Goal: Task Accomplishment & Management: Manage account settings

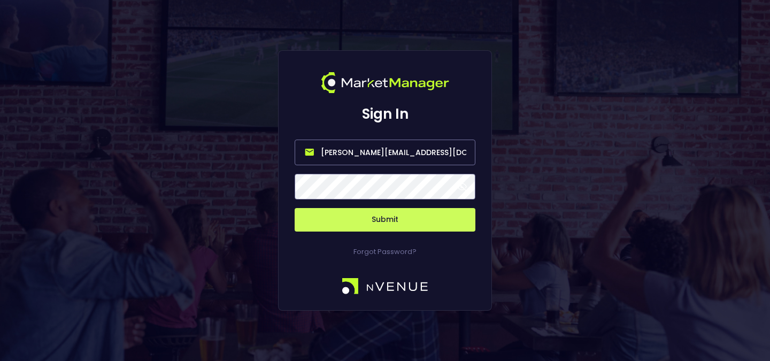
click at [394, 157] on input "william@nvenue.com" at bounding box center [385, 153] width 181 height 26
click at [397, 227] on button "Submit" at bounding box center [385, 220] width 181 height 24
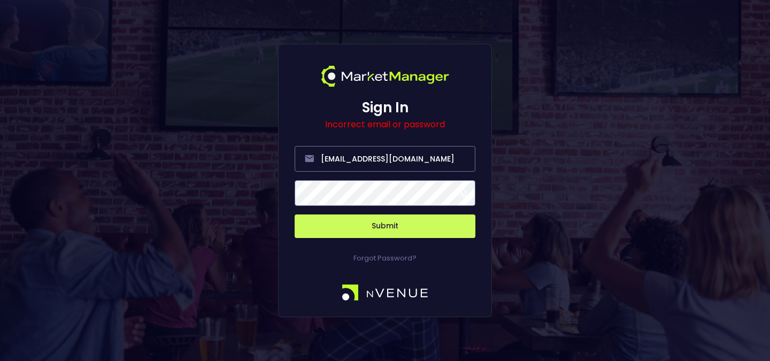
click at [295, 214] on button "Submit" at bounding box center [385, 226] width 181 height 24
click at [340, 234] on button "Submit" at bounding box center [385, 226] width 181 height 24
click at [342, 229] on button "Submit" at bounding box center [385, 226] width 181 height 24
click at [327, 220] on button "Submit" at bounding box center [385, 226] width 181 height 24
click at [377, 157] on input "[EMAIL_ADDRESS][DOMAIN_NAME]" at bounding box center [385, 159] width 181 height 26
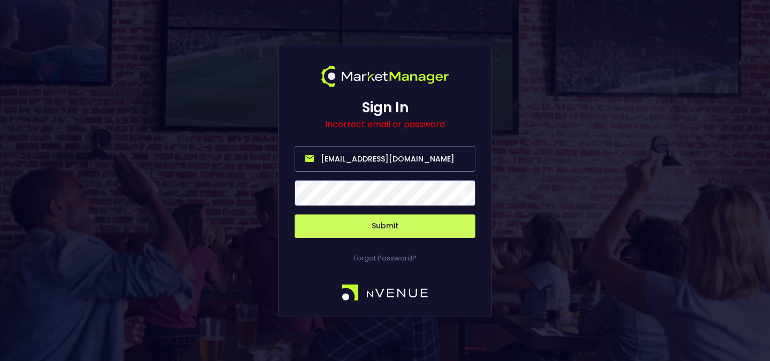
click at [378, 156] on input "[EMAIL_ADDRESS][DOMAIN_NAME]" at bounding box center [385, 159] width 181 height 26
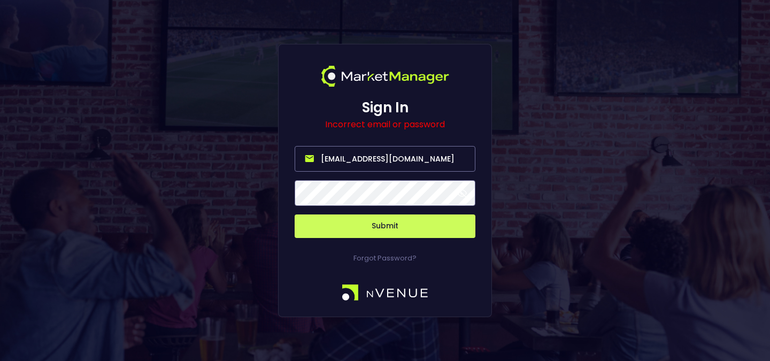
paste input "mik-test@nv-test"
type input "[EMAIL_ADDRESS][DOMAIN_NAME]"
click at [295, 214] on button "Submit" at bounding box center [385, 226] width 181 height 24
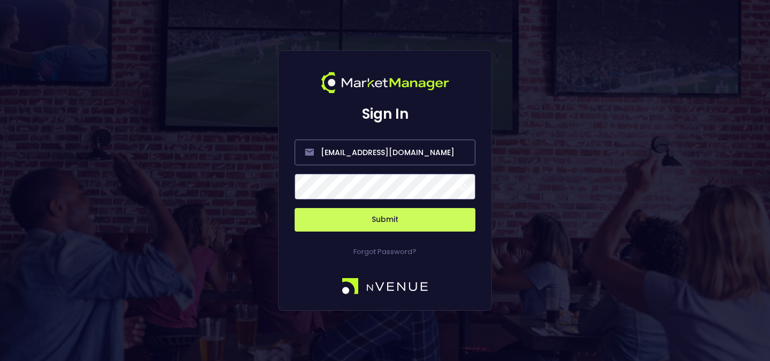
click at [313, 224] on button "Submit" at bounding box center [385, 220] width 181 height 24
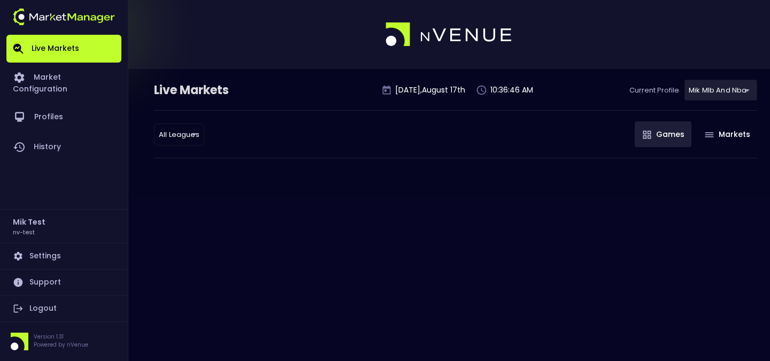
click at [730, 86] on body "Live Markets Market Configuration Profiles History Mik Test nv-test Settings Su…" at bounding box center [385, 180] width 770 height 361
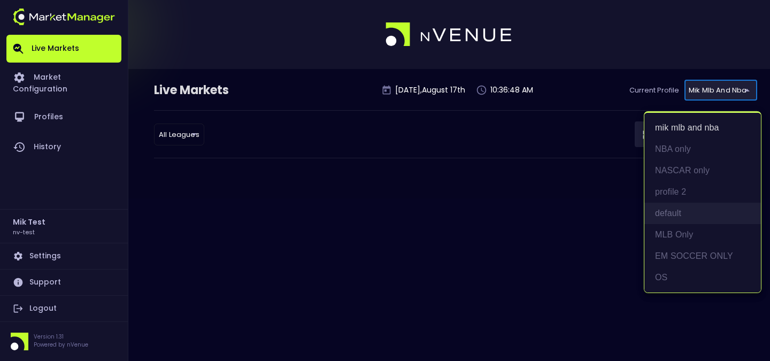
click at [692, 212] on li "default" at bounding box center [702, 213] width 117 height 21
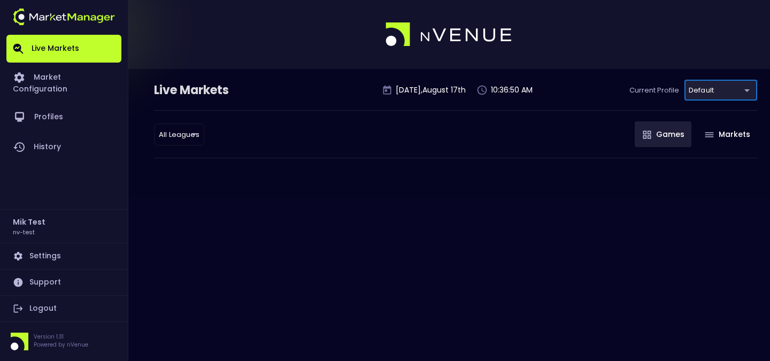
click at [726, 96] on body "Live Markets Market Configuration Profiles History Mik Test nv-test Settings Su…" at bounding box center [385, 180] width 770 height 361
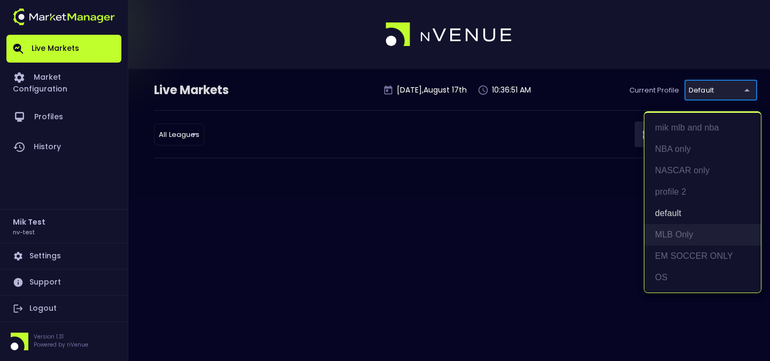
click at [688, 240] on li "MLB Only" at bounding box center [702, 234] width 117 height 21
click at [722, 87] on body "Live Markets Market Configuration Profiles History Mik Test nv-test Settings Su…" at bounding box center [385, 180] width 770 height 361
click at [726, 216] on li "default" at bounding box center [702, 213] width 117 height 21
type input "a5421a07-8ce7-44d0-95ab-b3aee8366212"
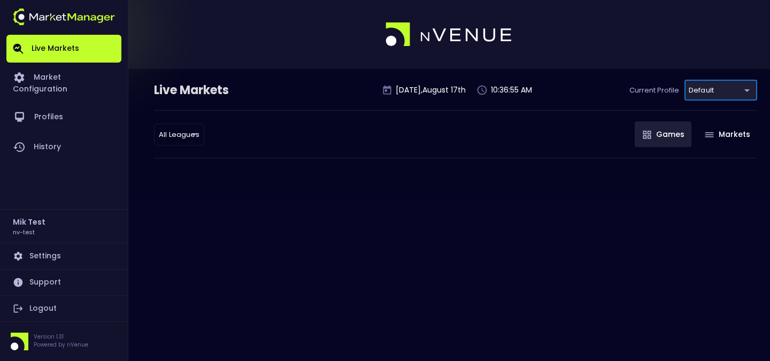
click at [720, 82] on body "Live Markets Market Configuration Profiles History Mik Test nv-test Settings Su…" at bounding box center [385, 180] width 770 height 361
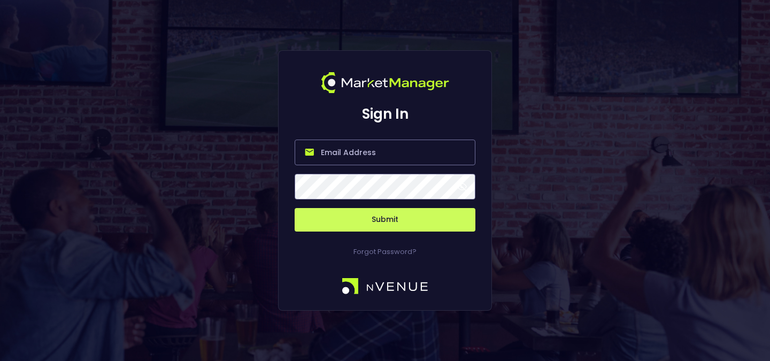
type input "[EMAIL_ADDRESS][DOMAIN_NAME]"
click at [389, 231] on div "Forgot Password?" at bounding box center [385, 244] width 181 height 26
click at [399, 223] on button "Submit" at bounding box center [385, 220] width 181 height 24
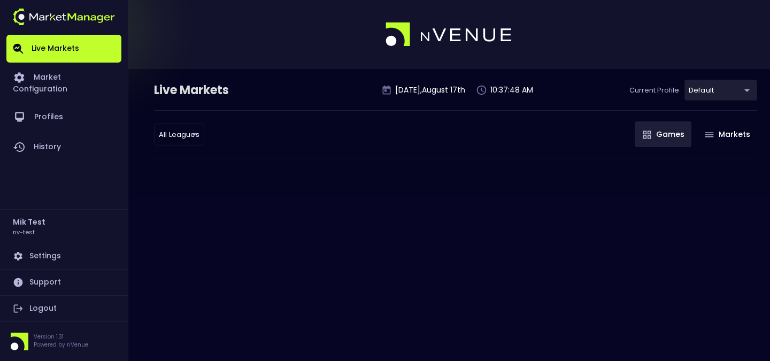
click at [729, 95] on body "Live Markets Market Configuration Profiles History Mik Test nv-test Settings Su…" at bounding box center [385, 180] width 770 height 361
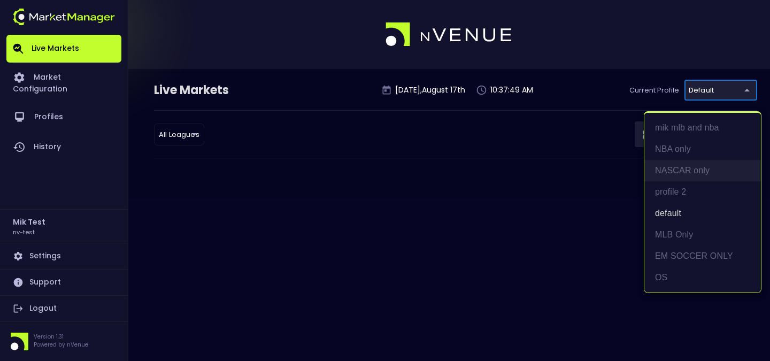
click at [697, 162] on li "NASCAR only" at bounding box center [702, 170] width 117 height 21
type input "3dfe4870-4222-4789-9869-53463e63fc59"
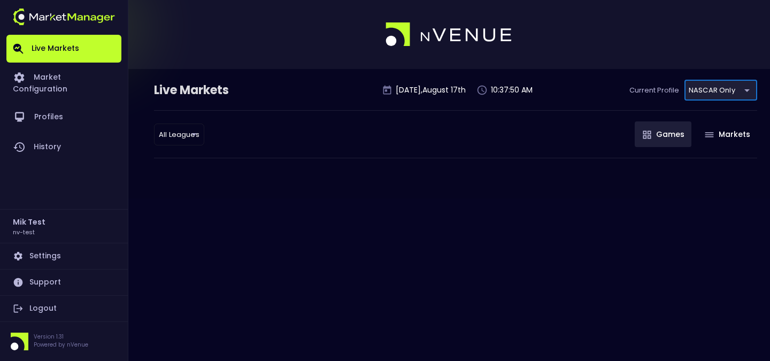
click at [59, 308] on link "Logout" at bounding box center [63, 309] width 115 height 26
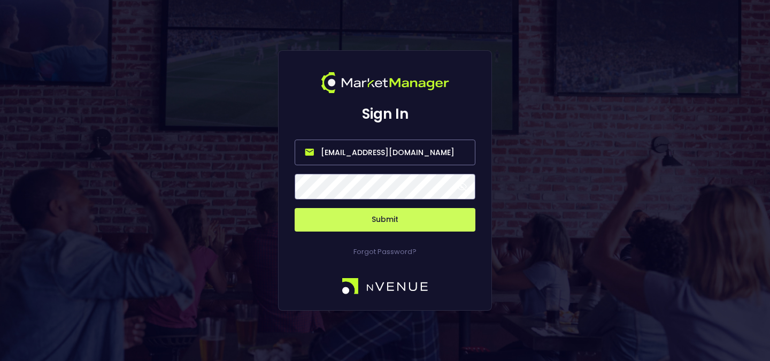
click at [391, 162] on input "[EMAIL_ADDRESS][DOMAIN_NAME]" at bounding box center [385, 153] width 181 height 26
click at [400, 221] on button "Submit" at bounding box center [385, 220] width 181 height 24
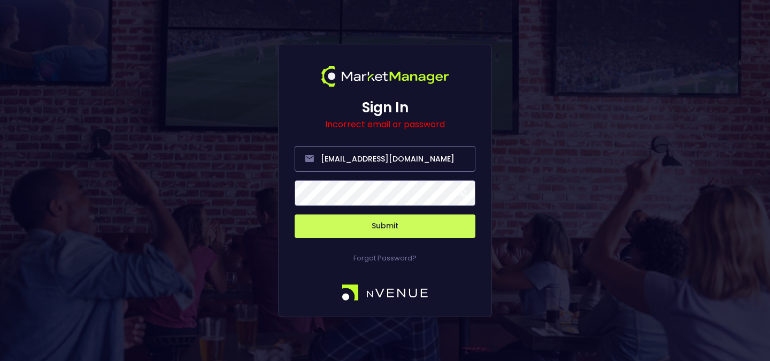
click at [462, 191] on span at bounding box center [462, 193] width 10 height 10
click at [385, 215] on button "Submit" at bounding box center [385, 226] width 181 height 24
click at [275, 246] on div "Sign In Incorrect email or password test@staging.com Submit Forgot Password?" at bounding box center [385, 180] width 770 height 361
click at [325, 235] on button "Submit" at bounding box center [385, 226] width 181 height 24
click at [295, 214] on button "Submit" at bounding box center [385, 226] width 181 height 24
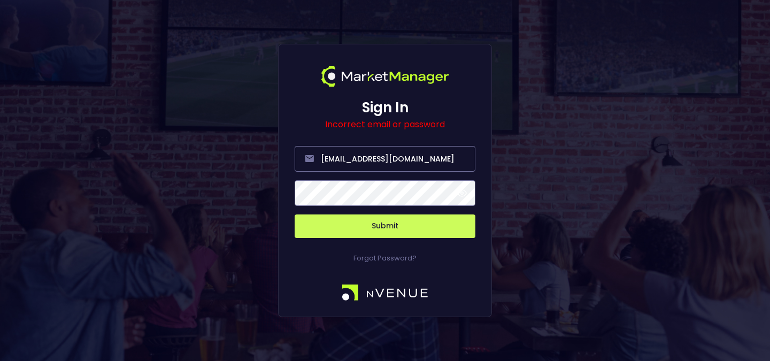
click at [324, 223] on button "Submit" at bounding box center [385, 226] width 181 height 24
click at [339, 178] on form "test@staging.com Submit" at bounding box center [385, 185] width 181 height 105
click at [314, 165] on input "[EMAIL_ADDRESS][DOMAIN_NAME]" at bounding box center [385, 159] width 181 height 26
click at [323, 165] on input "[EMAIL_ADDRESS][DOMAIN_NAME]" at bounding box center [385, 159] width 181 height 26
click at [442, 220] on button "Submit" at bounding box center [385, 226] width 181 height 24
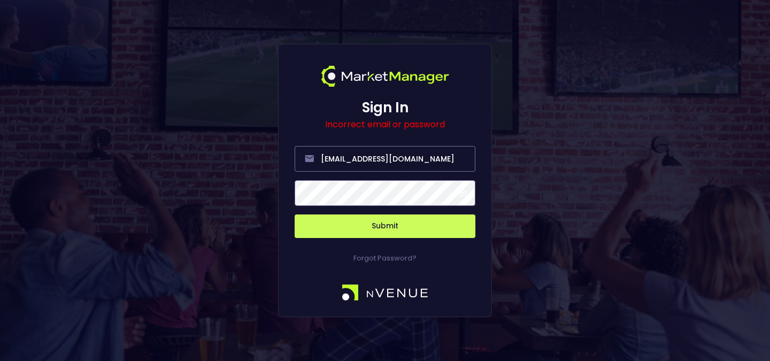
click at [430, 224] on button "Submit" at bounding box center [385, 226] width 181 height 24
click at [399, 164] on input "[EMAIL_ADDRESS][DOMAIN_NAME]" at bounding box center [385, 159] width 181 height 26
click at [399, 236] on button "Submit" at bounding box center [385, 226] width 181 height 24
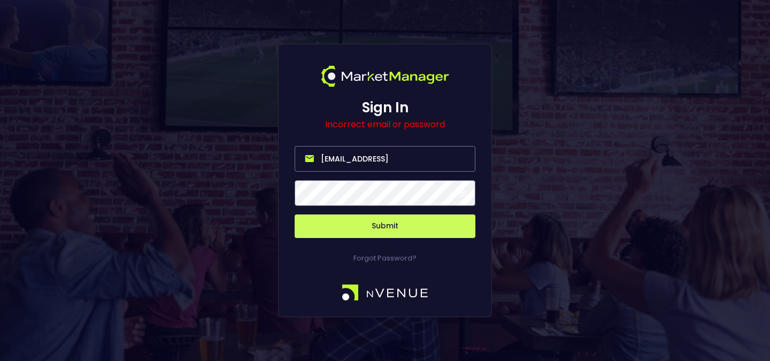
click at [421, 161] on input "test@staging.come" at bounding box center [385, 159] width 181 height 26
type input "william@nvenue.com"
click at [418, 220] on button "Submit" at bounding box center [385, 226] width 181 height 24
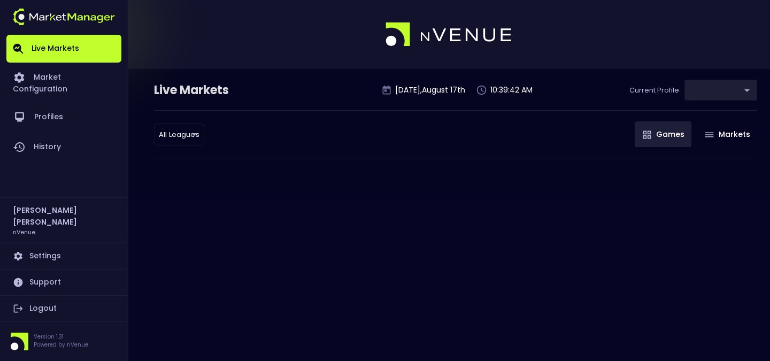
type input "d66ee90f-df8e-430e-a05c-aaf70ad95ad9"
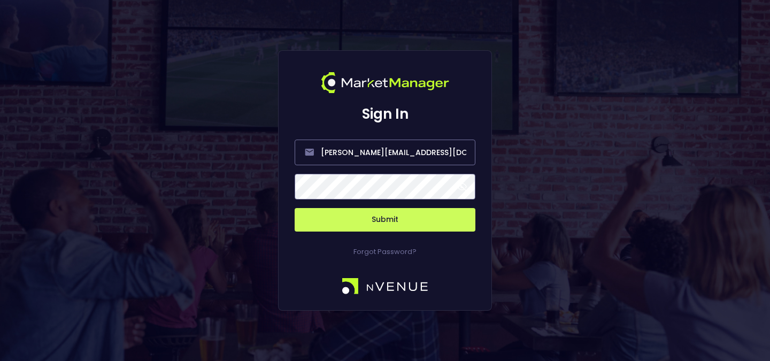
click at [393, 239] on div "Forgot Password?" at bounding box center [385, 244] width 181 height 26
click at [407, 222] on button "Submit" at bounding box center [385, 220] width 181 height 24
click at [387, 223] on button "Submit" at bounding box center [385, 220] width 181 height 24
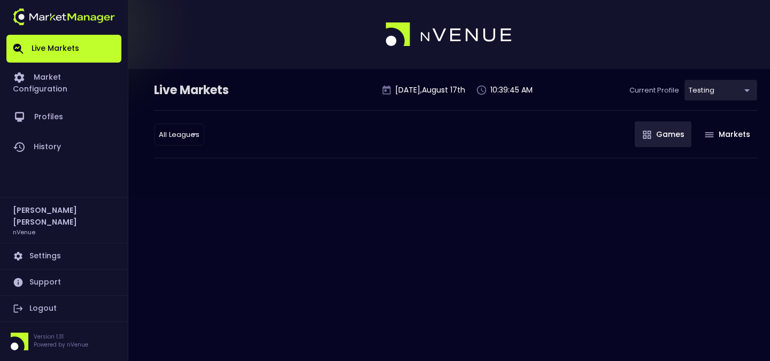
click at [740, 95] on body "Live Markets Market Configuration Profiles History William Wang nVenue Settings…" at bounding box center [385, 180] width 770 height 361
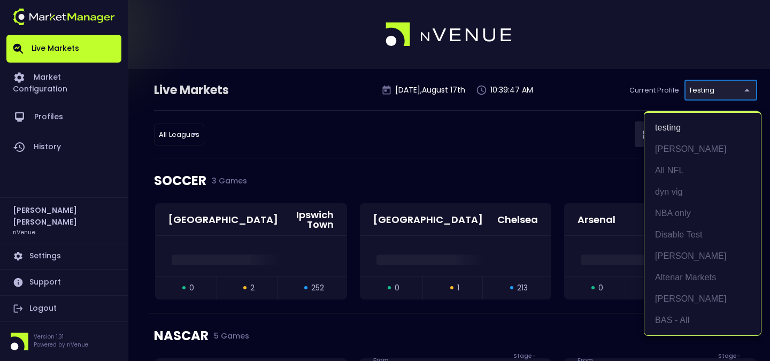
click at [530, 163] on div at bounding box center [385, 180] width 770 height 361
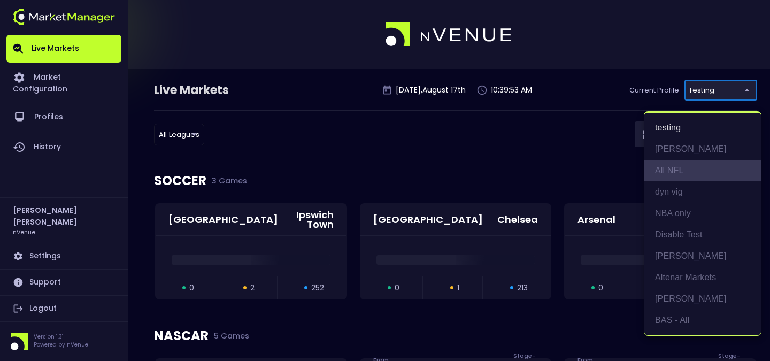
click at [704, 169] on li "All NFL" at bounding box center [702, 170] width 117 height 21
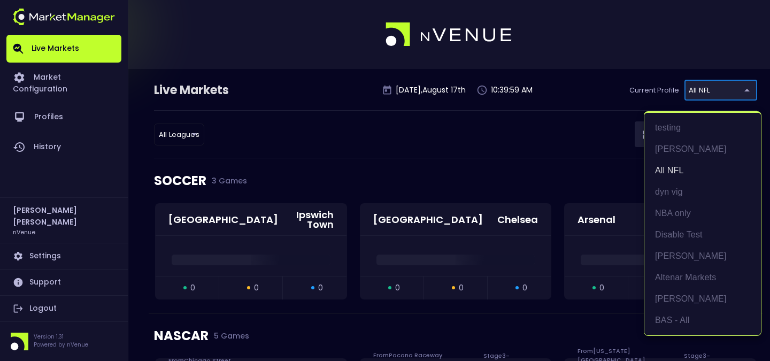
click at [686, 261] on li "Matt" at bounding box center [702, 255] width 117 height 21
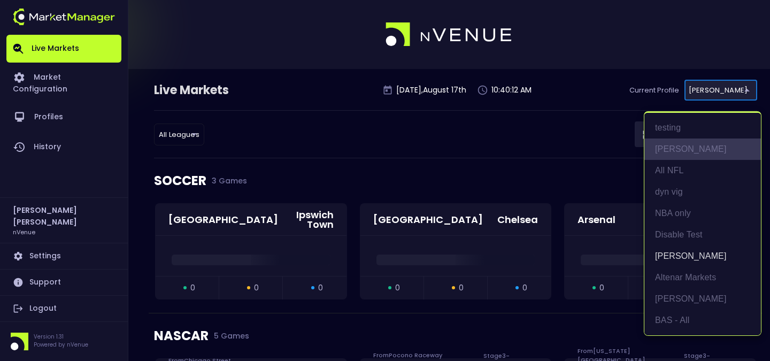
click at [685, 147] on li "Hayden" at bounding box center [702, 148] width 117 height 21
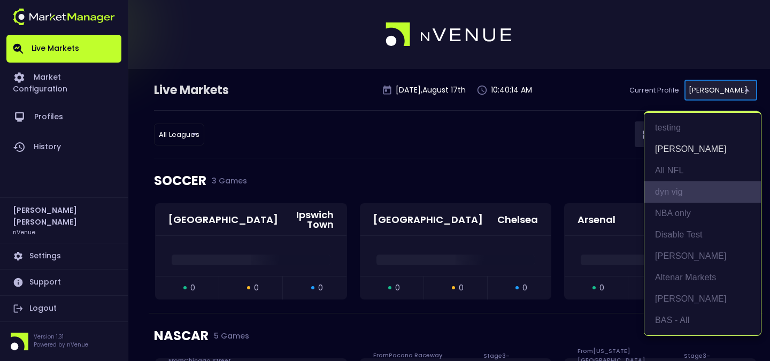
click at [695, 190] on li "dyn vig" at bounding box center [702, 191] width 117 height 21
type input "c14af985-a05e-429a-a0ff-ce2c0c5c6064"
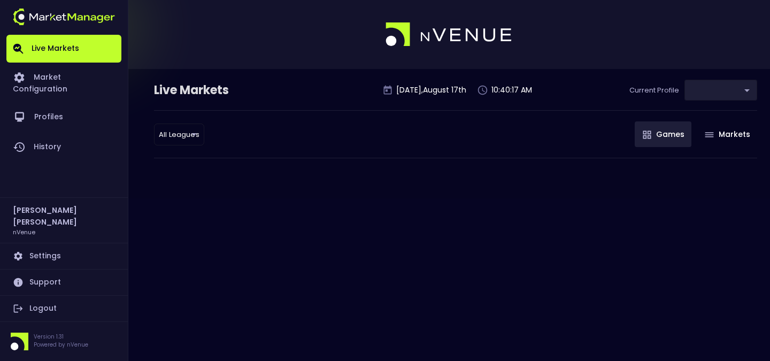
type input "c14af985-a05e-429a-a0ff-ce2c0c5c6064"
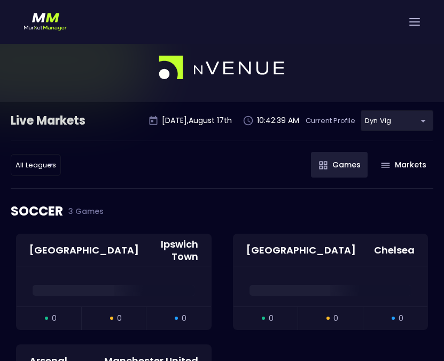
click at [412, 10] on div at bounding box center [222, 22] width 444 height 44
click at [412, 31] on div at bounding box center [222, 22] width 444 height 44
click at [418, 26] on div at bounding box center [222, 22] width 444 height 44
click at [417, 22] on span at bounding box center [414, 21] width 11 height 1
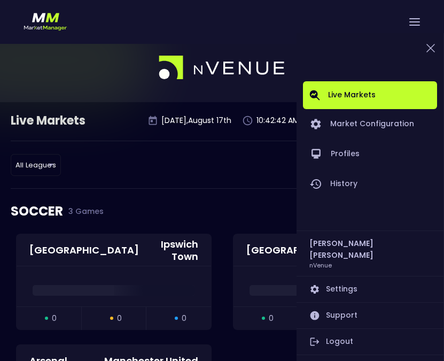
click at [325, 338] on link "Logout" at bounding box center [370, 342] width 134 height 26
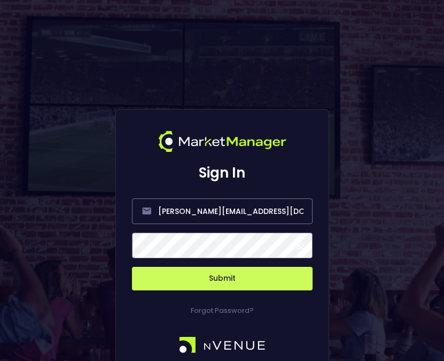
drag, startPoint x: 232, startPoint y: 276, endPoint x: 303, endPoint y: 197, distance: 106.4
click at [303, 197] on form "william@nvenue.com Submit" at bounding box center [222, 237] width 181 height 105
click at [279, 207] on input "william@nvenue.com" at bounding box center [222, 211] width 181 height 26
type input "[EMAIL_ADDRESS][DOMAIN_NAME]"
click at [266, 271] on button "Submit" at bounding box center [222, 279] width 181 height 24
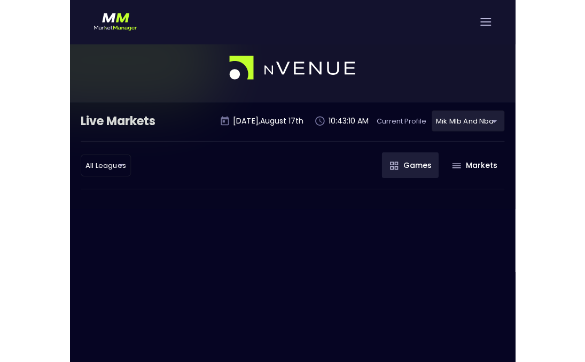
scroll to position [33, 0]
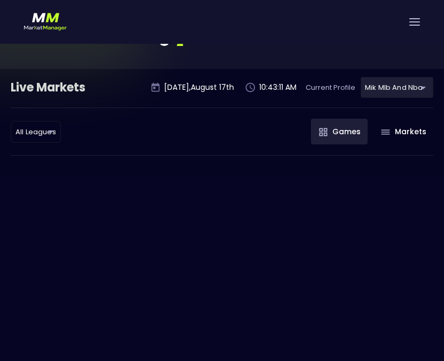
click at [401, 89] on body "Live Markets Market Configuration Profiles History Mik Test nv-test Settings Su…" at bounding box center [222, 180] width 444 height 361
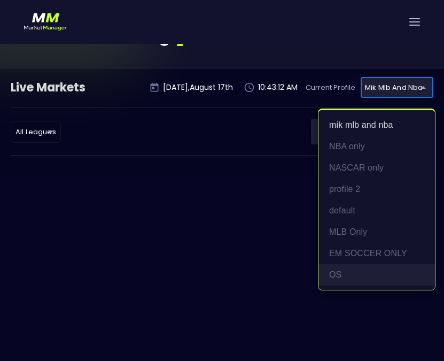
click at [378, 276] on li "OS" at bounding box center [377, 274] width 117 height 21
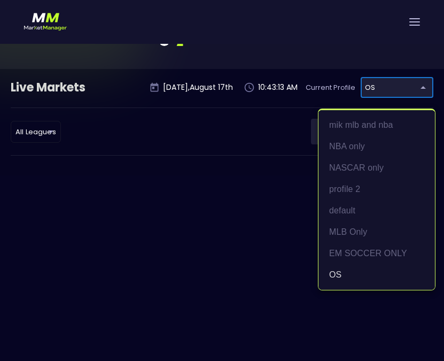
click at [412, 89] on body "Live Markets Market Configuration Profiles History Mik Test nv-test Settings Su…" at bounding box center [222, 180] width 444 height 361
click at [380, 253] on li "EM SOCCER ONLY" at bounding box center [377, 253] width 117 height 21
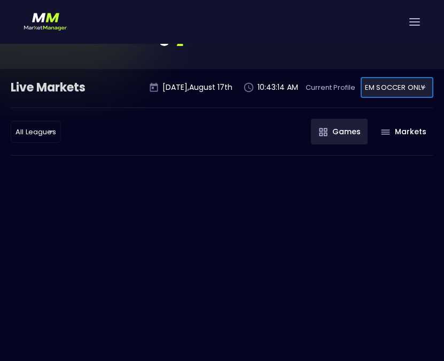
click at [408, 83] on body "Live Markets Market Configuration Profiles History Mik Test nv-test Settings Su…" at bounding box center [222, 180] width 444 height 361
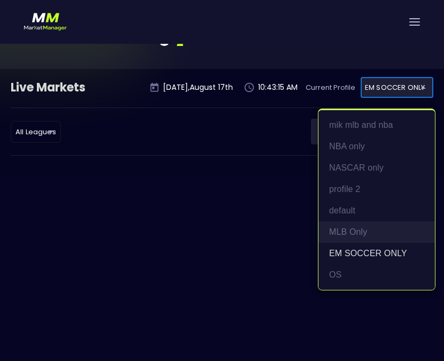
click at [378, 229] on li "MLB Only" at bounding box center [377, 231] width 117 height 21
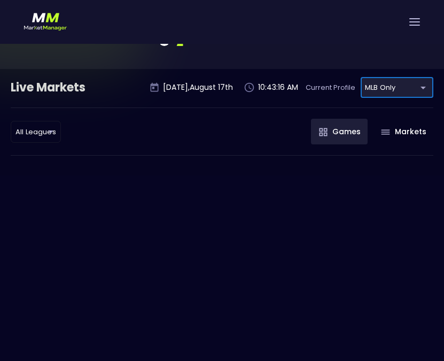
click at [405, 93] on body "Live Markets Market Configuration Profiles History Mik Test nv-test Settings Su…" at bounding box center [222, 180] width 444 height 361
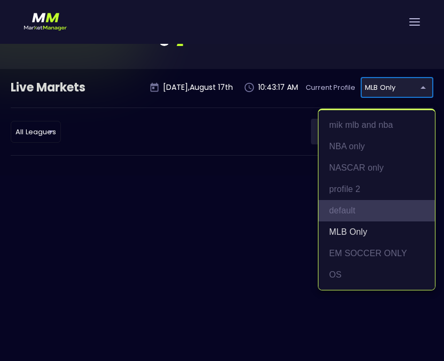
click at [388, 209] on li "default" at bounding box center [377, 210] width 117 height 21
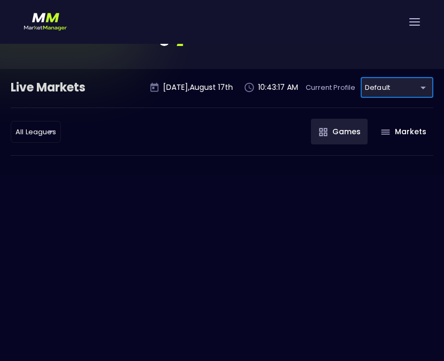
click at [411, 92] on body "Live Markets Market Configuration Profiles History Mik Test nv-test Settings Su…" at bounding box center [222, 180] width 444 height 361
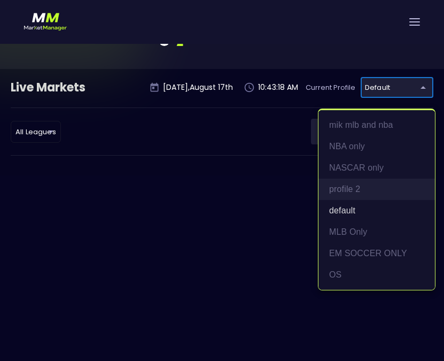
click at [386, 190] on li "profile 2" at bounding box center [377, 189] width 117 height 21
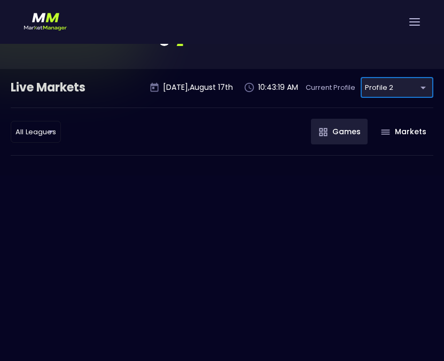
click at [419, 97] on body "Live Markets Market Configuration Profiles History Mik Test nv-test Settings Su…" at bounding box center [222, 180] width 444 height 361
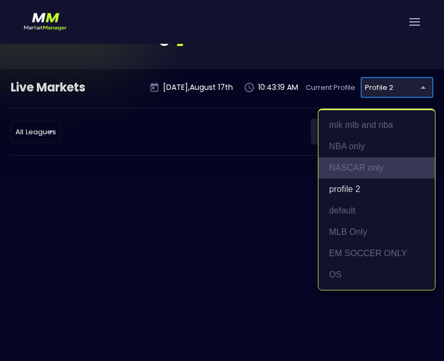
click at [389, 167] on li "NASCAR only" at bounding box center [377, 167] width 117 height 21
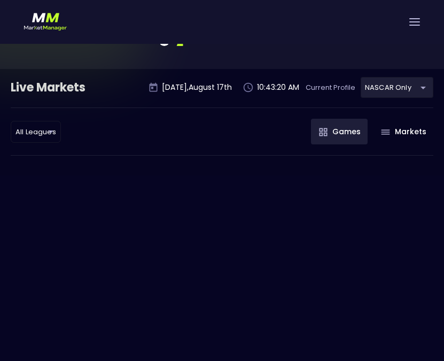
click at [409, 95] on body "Live Markets Market Configuration Profiles History Mik Test nv-test Settings Su…" at bounding box center [222, 180] width 444 height 361
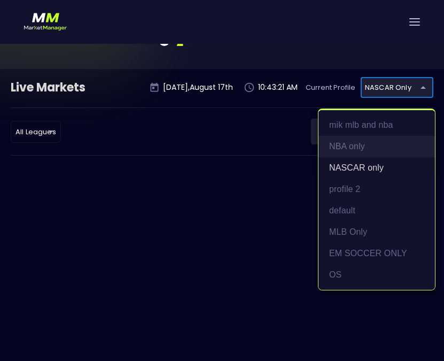
click at [386, 152] on li "NBA only" at bounding box center [377, 146] width 117 height 21
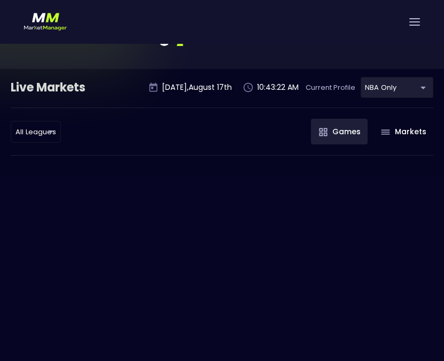
click at [405, 97] on body "Live Markets Market Configuration Profiles History Mik Test nv-test Settings Su…" at bounding box center [222, 180] width 444 height 361
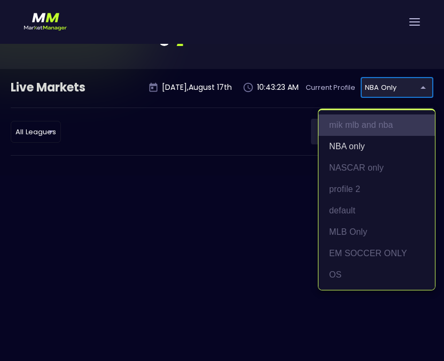
click at [388, 131] on li "mik mlb and nba" at bounding box center [377, 124] width 117 height 21
type input "09fadaac-cc0e-4d4b-87d9-0c679f548a1f"
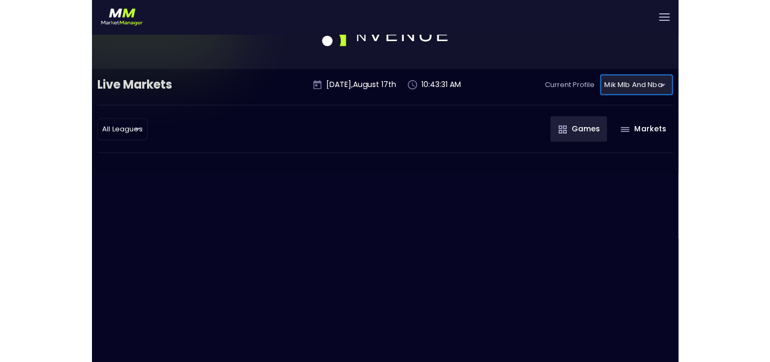
scroll to position [0, 0]
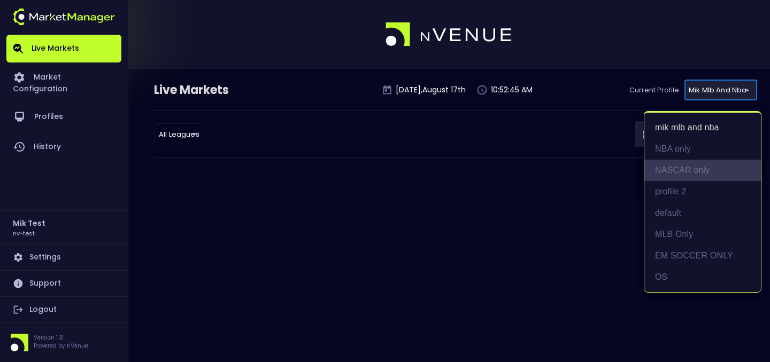
click at [704, 180] on li "NASCAR only" at bounding box center [702, 170] width 117 height 21
type input "3dfe4870-4222-4789-9869-53463e63fc59"
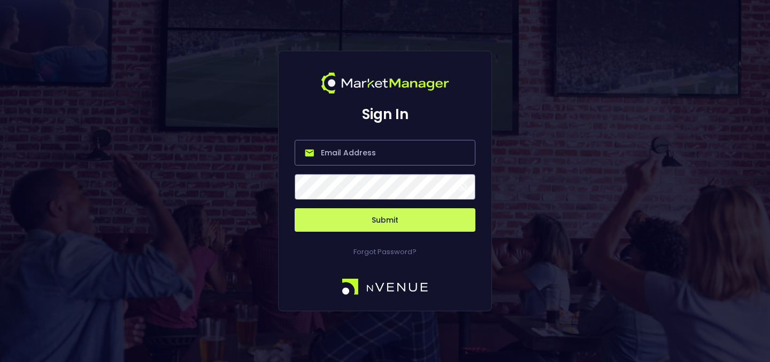
type input "[EMAIL_ADDRESS][DOMAIN_NAME]"
click at [385, 209] on button "Submit" at bounding box center [385, 220] width 181 height 24
click at [382, 214] on button "Submit" at bounding box center [385, 220] width 181 height 24
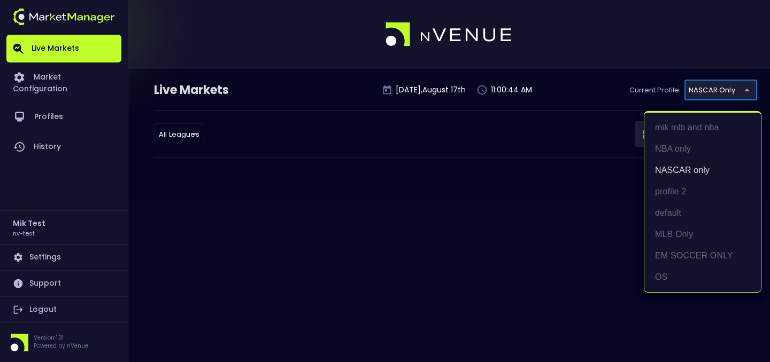
click at [706, 99] on body "Live Markets Market Configuration Profiles History Mik Test nv-test Settings Su…" at bounding box center [385, 181] width 770 height 362
click at [676, 275] on li "OS" at bounding box center [702, 277] width 117 height 21
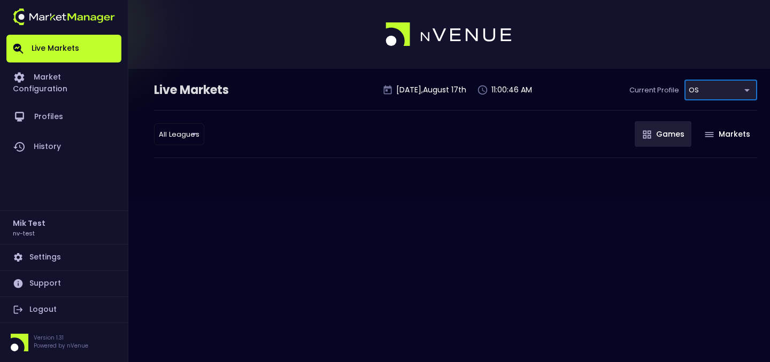
click at [731, 90] on body "Live Markets Market Configuration Profiles History Mik Test nv-test Settings Su…" at bounding box center [385, 181] width 770 height 362
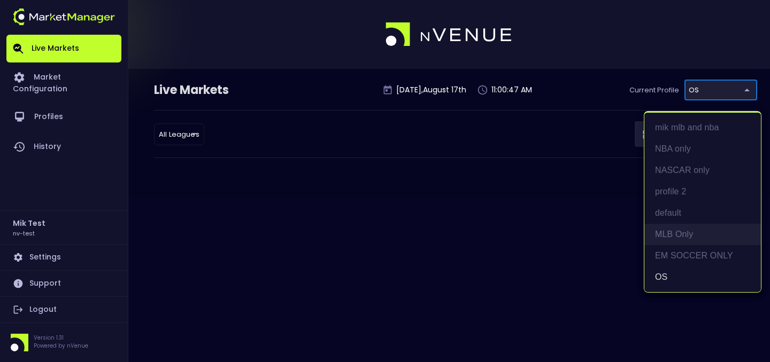
click at [676, 244] on li "MLB Only" at bounding box center [702, 234] width 117 height 21
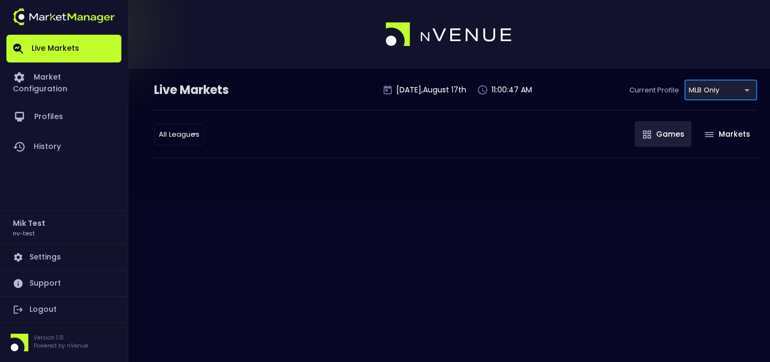
click at [735, 107] on div "Live Markets [DATE] 11:00:47 AM Current Profile MLB Only ac790604-c8ac-4034-a6b…" at bounding box center [455, 95] width 603 height 30
click at [735, 100] on body "Live Markets Market Configuration Profiles History Mik Test nv-test Settings Su…" at bounding box center [385, 181] width 770 height 362
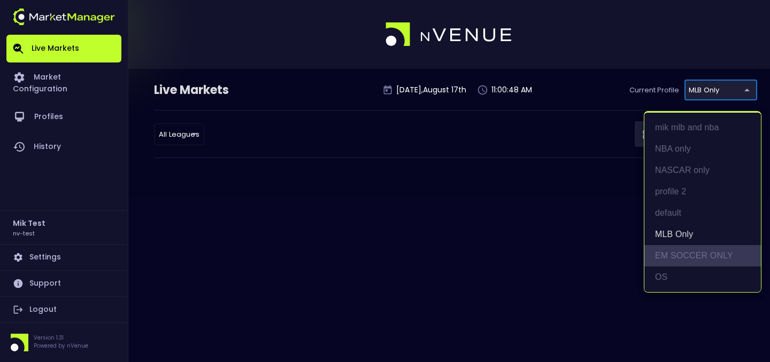
click at [698, 247] on li "EM SOCCER ONLY" at bounding box center [702, 255] width 117 height 21
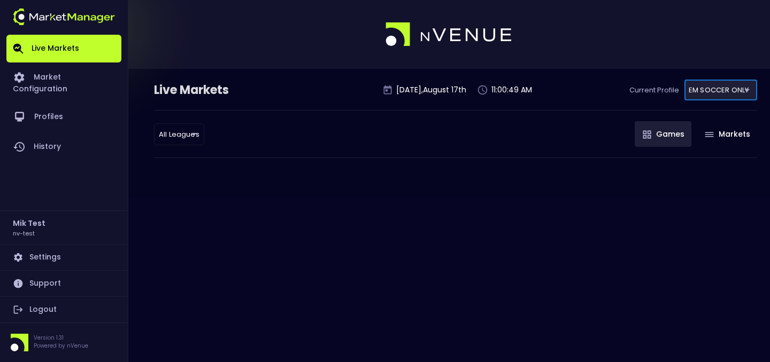
click at [728, 87] on body "Live Markets Market Configuration Profiles History Mik Test nv-test Settings Su…" at bounding box center [385, 181] width 770 height 362
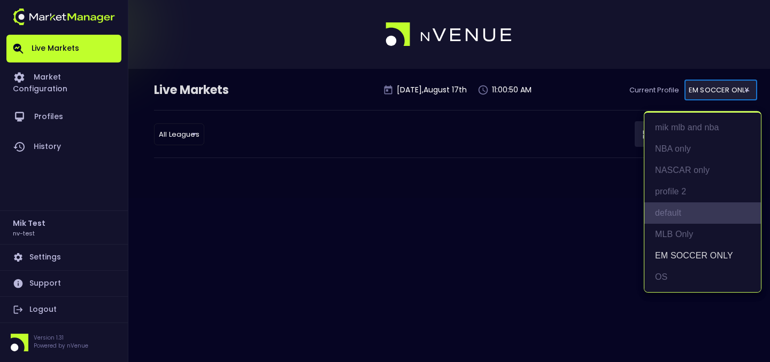
click at [701, 218] on li "default" at bounding box center [702, 213] width 117 height 21
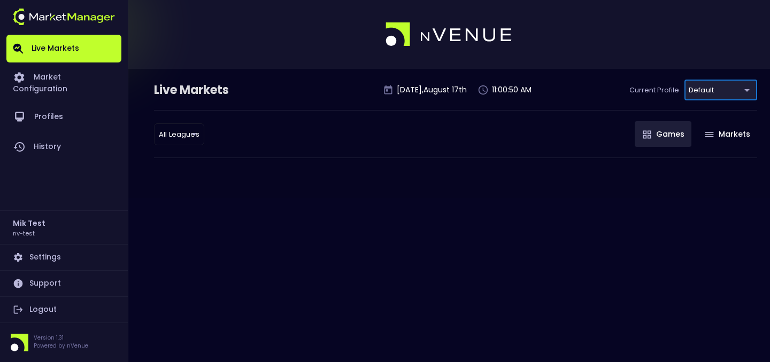
click at [730, 88] on body "Live Markets Market Configuration Profiles History Mik Test nv-test Settings Su…" at bounding box center [385, 181] width 770 height 362
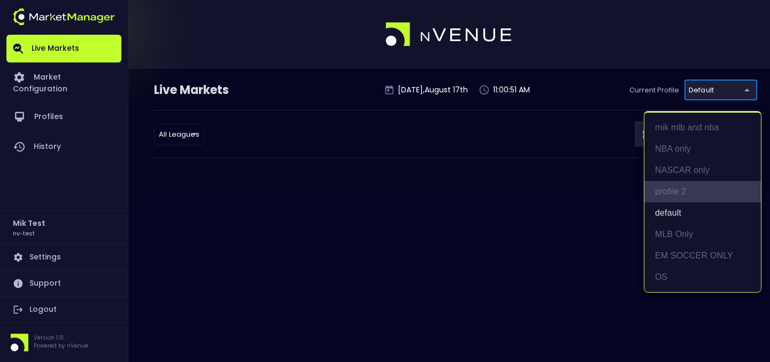
click at [707, 188] on li "profile 2" at bounding box center [702, 191] width 117 height 21
click at [737, 91] on body "Live Markets Market Configuration Profiles History Mik Test nv-test Settings Su…" at bounding box center [385, 181] width 770 height 362
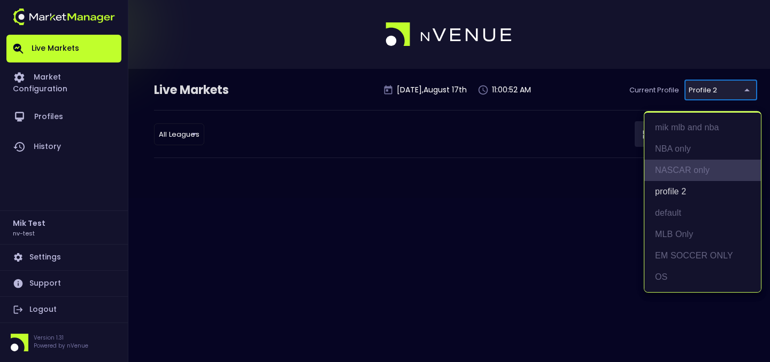
click at [713, 168] on li "NASCAR only" at bounding box center [702, 170] width 117 height 21
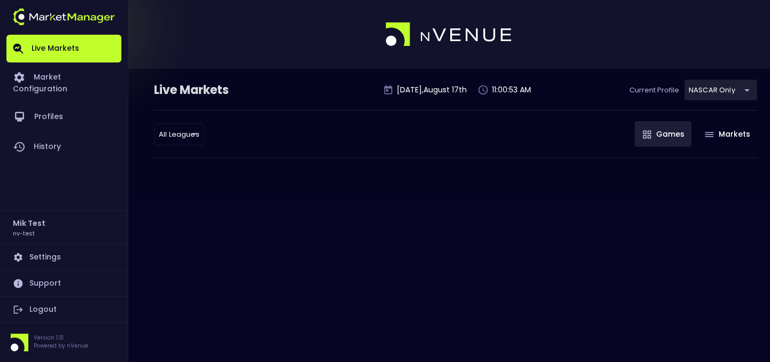
click at [733, 100] on div "Live Markets Sunday , August 17 th 11:00:53 AM Current Profile NASCAR only 3dfe…" at bounding box center [455, 95] width 603 height 30
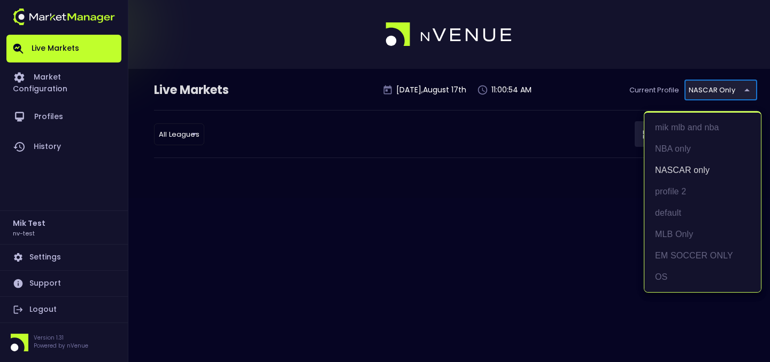
click at [733, 99] on body "Live Markets Market Configuration Profiles History Mik Test nv-test Settings Su…" at bounding box center [385, 181] width 770 height 362
click at [690, 159] on li "NBA only" at bounding box center [702, 148] width 117 height 21
type input "cbd2f9a2-1c79-4c14-b549-882584a41563"
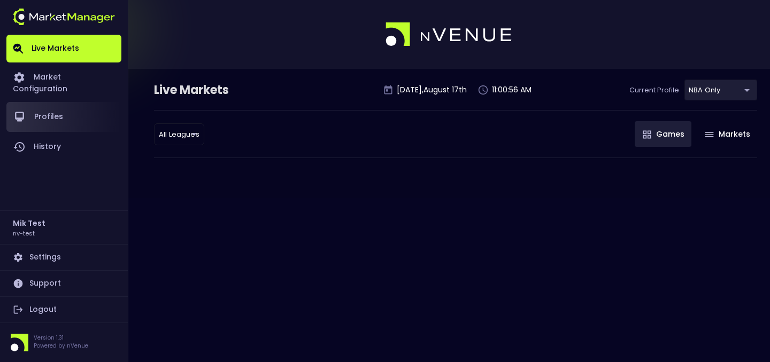
click at [80, 102] on link "Profiles" at bounding box center [63, 117] width 115 height 30
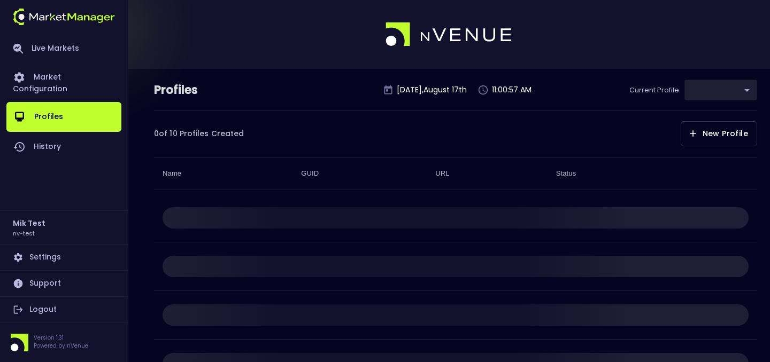
type input "cbd2f9a2-1c79-4c14-b549-882584a41563"
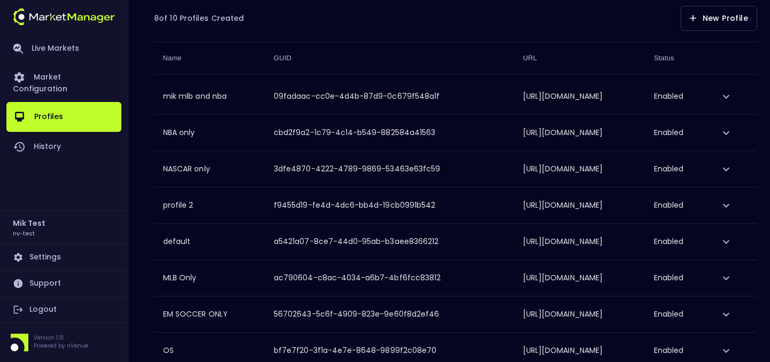
scroll to position [9, 0]
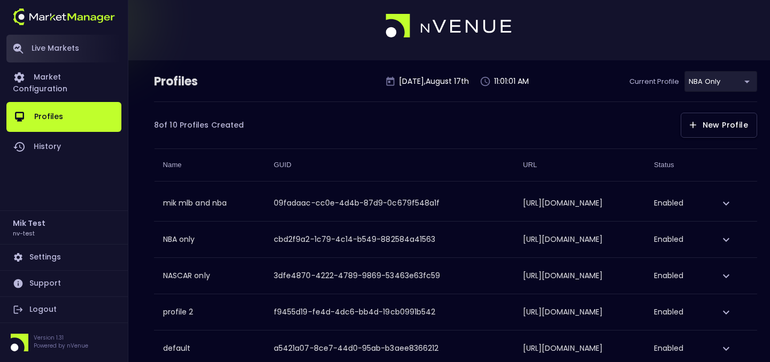
click at [90, 53] on link "Live Markets" at bounding box center [63, 49] width 115 height 28
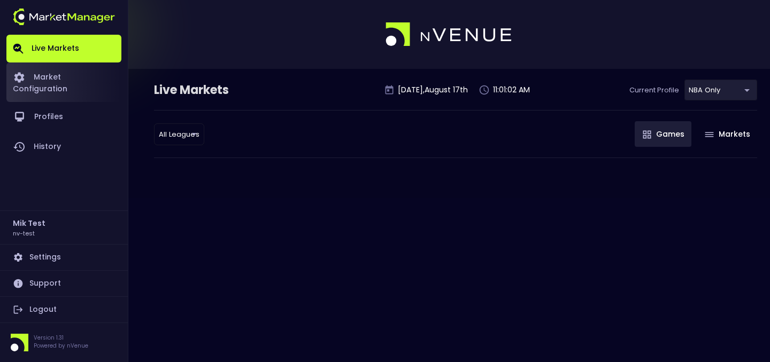
click at [70, 81] on link "Market Configuration" at bounding box center [63, 83] width 115 height 40
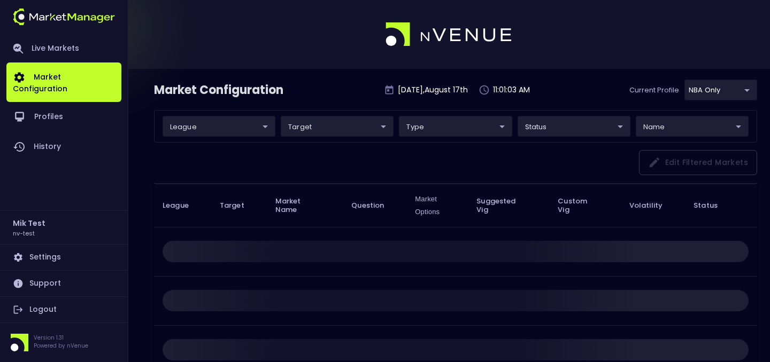
click at [709, 82] on body "Live Markets Market Configuration Profiles History Mik Test nv-test Settings Su…" at bounding box center [385, 239] width 770 height 478
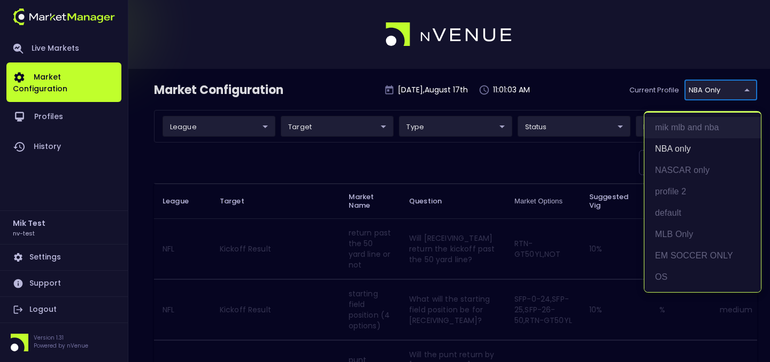
click at [691, 122] on li "mik mlb and nba" at bounding box center [702, 127] width 117 height 21
type input "09fadaac-cc0e-4d4b-87d9-0c679f548a1f"
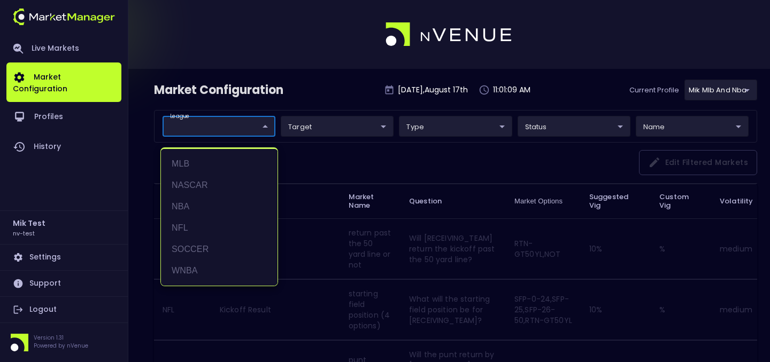
click at [690, 169] on div at bounding box center [385, 181] width 770 height 362
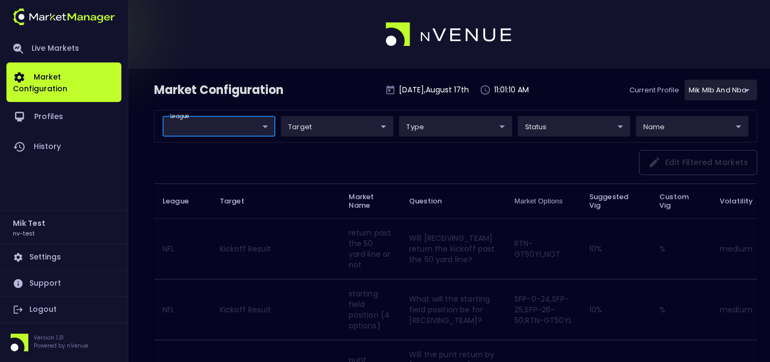
click at [230, 138] on div "league ​ ​ target ​ ​ type ​ ​ status ​ ​ name ​ ​" at bounding box center [455, 126] width 603 height 33
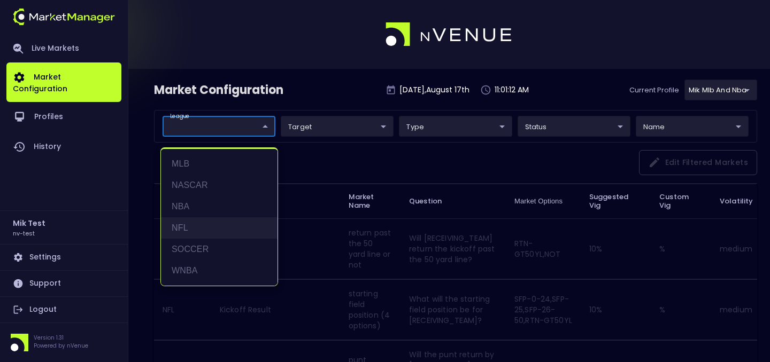
click at [200, 228] on li "NFL" at bounding box center [219, 228] width 117 height 21
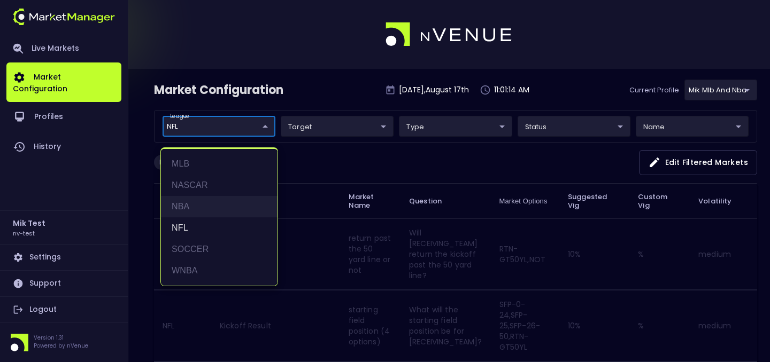
click at [224, 206] on li "NBA" at bounding box center [219, 206] width 117 height 21
type input "NFL,NBA"
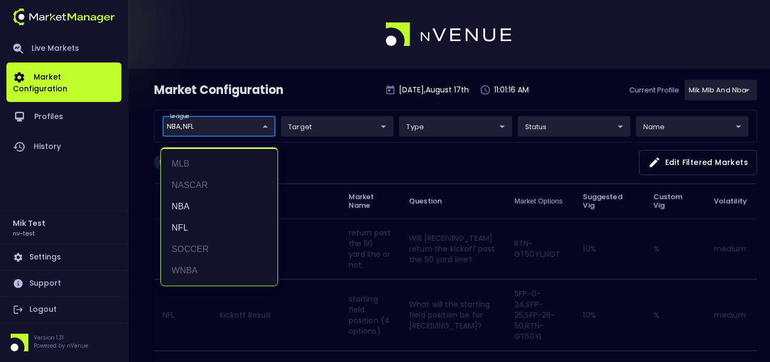
click at [724, 92] on div at bounding box center [385, 181] width 770 height 362
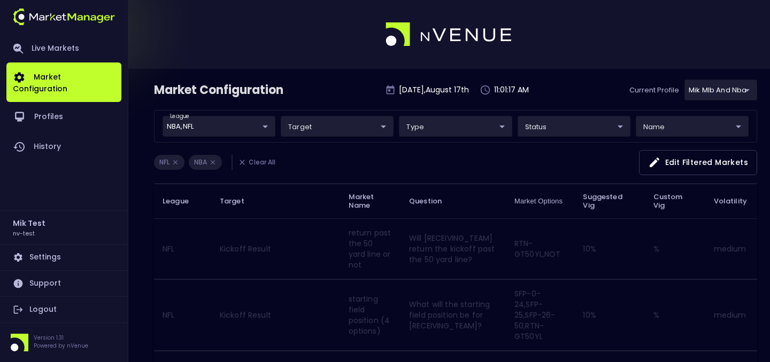
click at [733, 88] on div "MLB NASCAR NBA NFL SOCCER WNBA" at bounding box center [385, 181] width 770 height 362
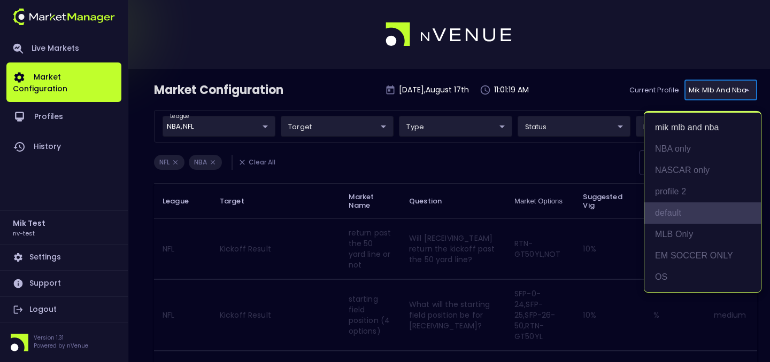
click at [704, 215] on li "default" at bounding box center [702, 213] width 117 height 21
type input "a5421a07-8ce7-44d0-95ab-b3aee8366212"
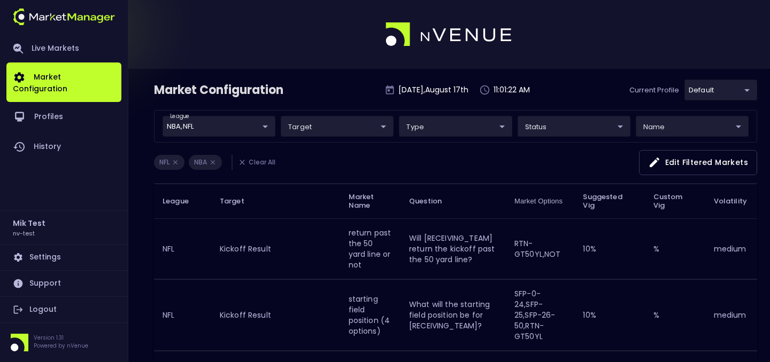
click at [218, 164] on li "NBA" at bounding box center [205, 162] width 33 height 15
click at [213, 162] on icon at bounding box center [213, 162] width 4 height 4
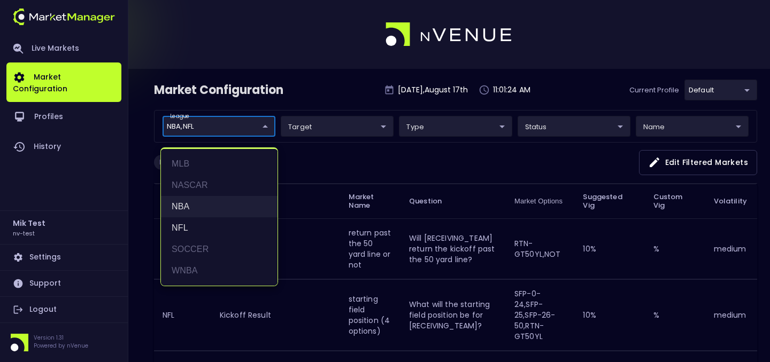
click at [199, 211] on li "NBA" at bounding box center [219, 206] width 117 height 21
type input "NFL"
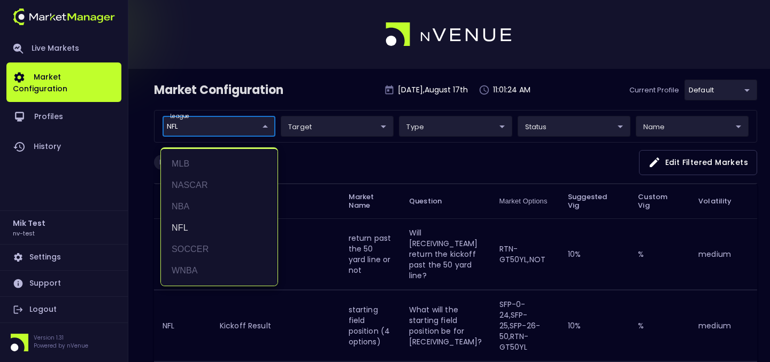
click at [366, 158] on div at bounding box center [385, 181] width 770 height 362
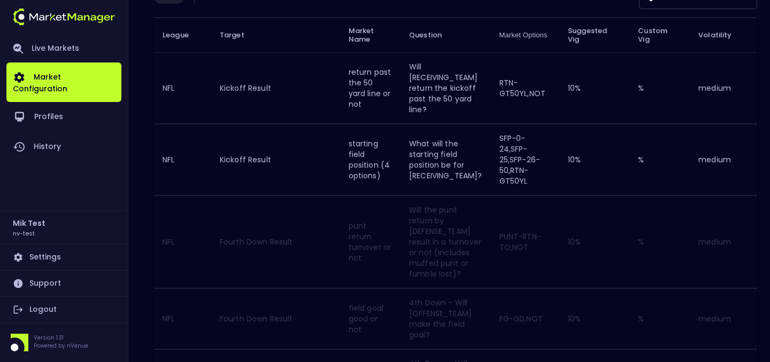
scroll to position [45, 0]
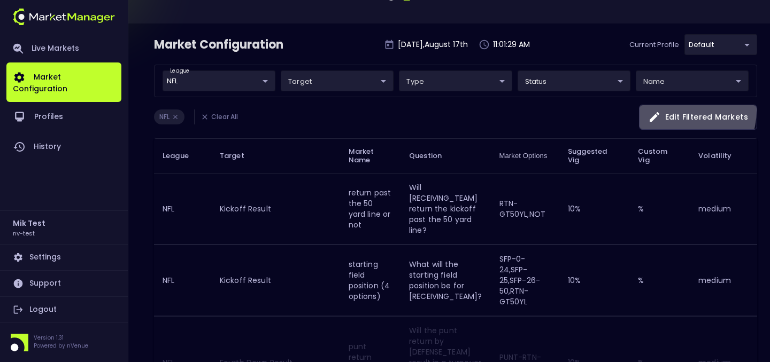
click at [680, 110] on button "Edit filtered markets" at bounding box center [698, 117] width 118 height 25
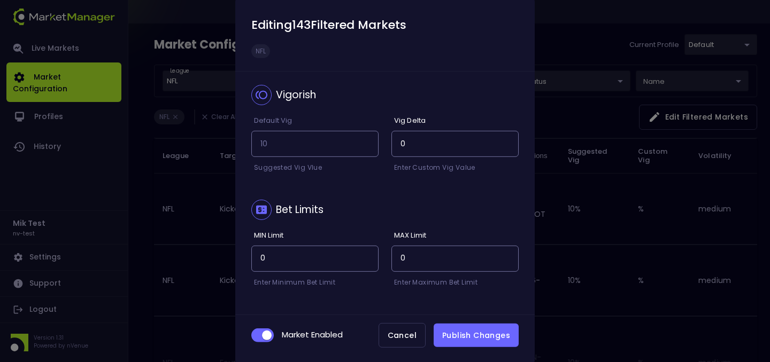
scroll to position [3, 0]
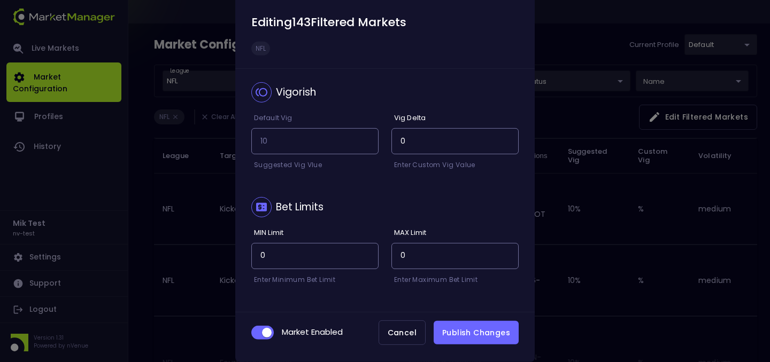
click at [262, 336] on input "checkbox" at bounding box center [266, 333] width 29 height 10
click at [262, 336] on input "checkbox" at bounding box center [258, 333] width 29 height 10
checkbox input "true"
click at [466, 337] on button "Publish Changes" at bounding box center [475, 333] width 85 height 24
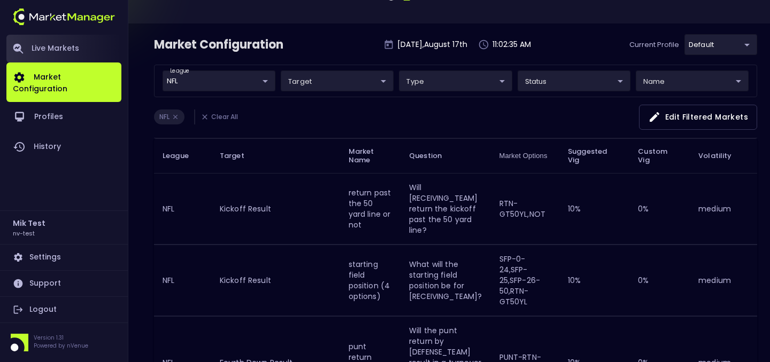
click at [41, 50] on link "Live Markets" at bounding box center [63, 49] width 115 height 28
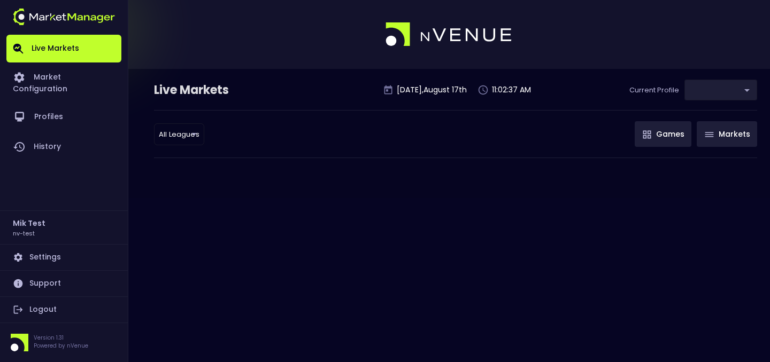
click at [709, 126] on button "Markets" at bounding box center [726, 134] width 60 height 26
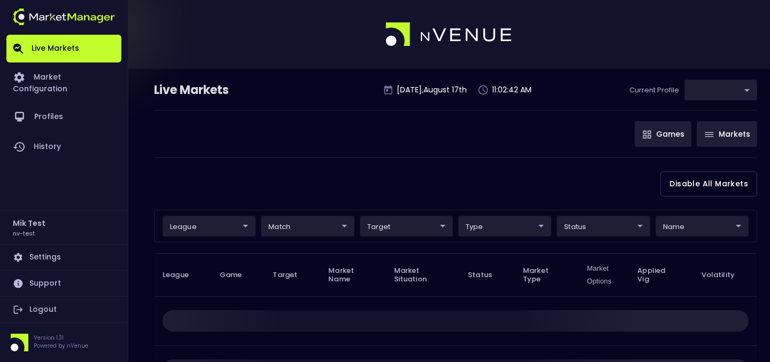
click at [668, 128] on button "Games" at bounding box center [662, 134] width 57 height 26
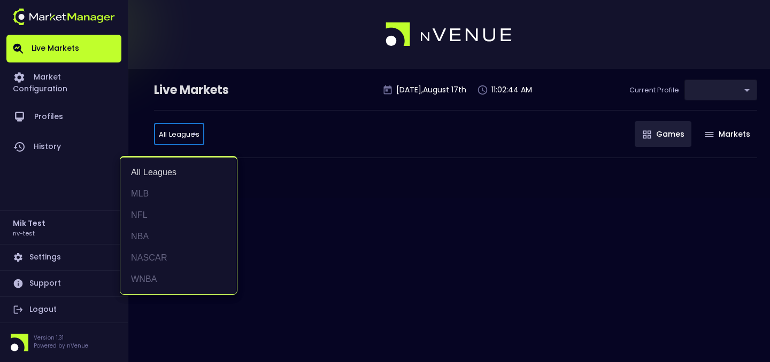
click at [190, 144] on body "Live Markets Market Configuration Profiles History Mik Test nv-test Settings Su…" at bounding box center [385, 181] width 770 height 362
click at [154, 220] on li "NFL" at bounding box center [178, 215] width 117 height 21
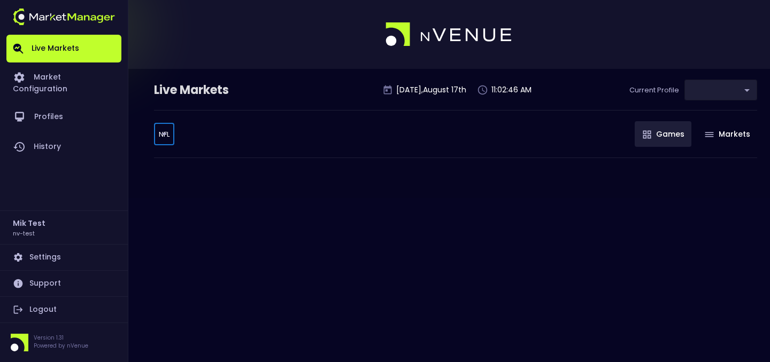
click at [168, 126] on body "Live Markets Market Configuration Profiles History Mik Test nv-test Settings Su…" at bounding box center [385, 181] width 770 height 362
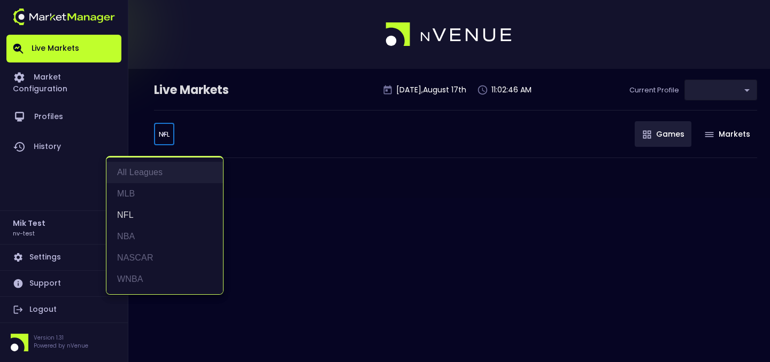
click at [156, 168] on li "All Leagues" at bounding box center [164, 172] width 117 height 21
type input "all leagues"
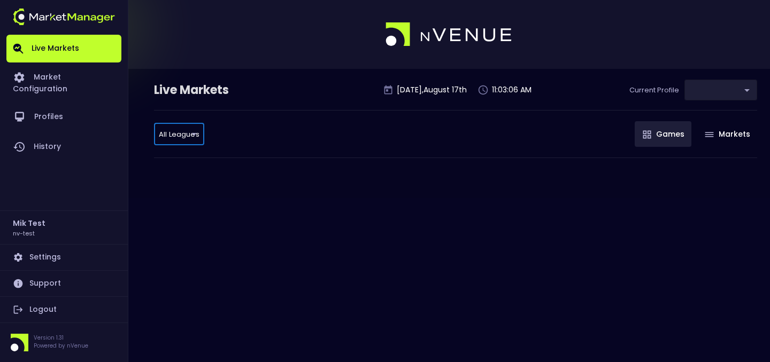
type input "a5421a07-8ce7-44d0-95ab-b3aee8366212"
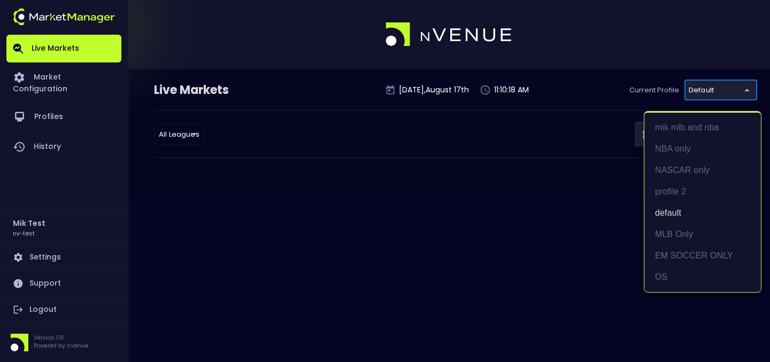
click at [66, 28] on div at bounding box center [385, 181] width 770 height 362
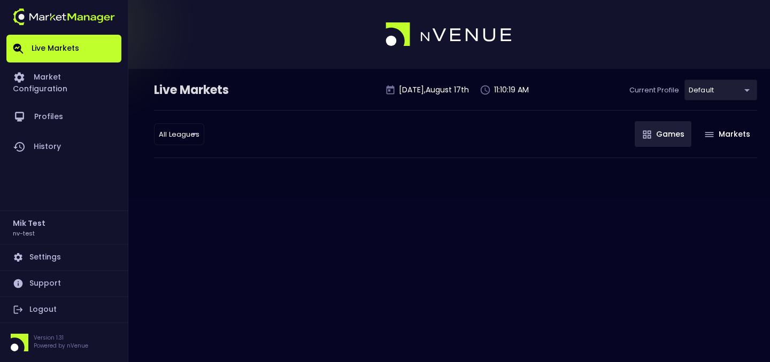
click at [71, 21] on div "mik mlb and nba NBA only NASCAR only profile 2 default MLB Only EM SOCCER ONLY …" at bounding box center [385, 181] width 770 height 362
click at [79, 14] on img at bounding box center [64, 17] width 102 height 17
click at [63, 312] on link "Logout" at bounding box center [63, 310] width 115 height 26
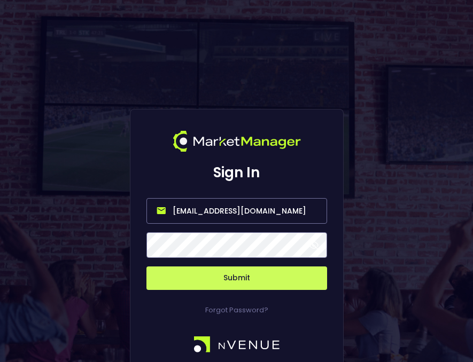
click at [260, 207] on input "[EMAIL_ADDRESS][DOMAIN_NAME]" at bounding box center [236, 211] width 181 height 26
click at [259, 215] on input "[EMAIL_ADDRESS][DOMAIN_NAME]" at bounding box center [236, 211] width 181 height 26
type input "[EMAIL_ADDRESS][DOMAIN_NAME]"
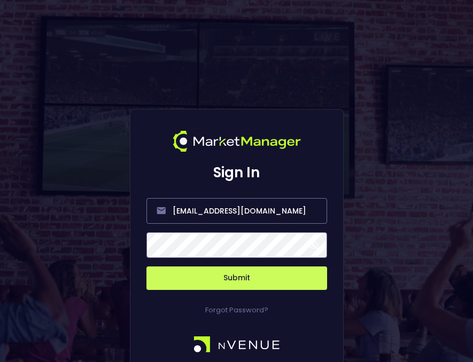
click at [237, 284] on button "Submit" at bounding box center [236, 279] width 181 height 24
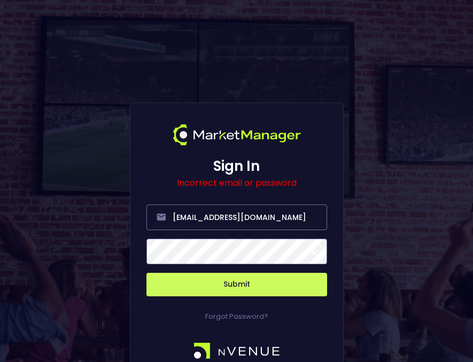
click at [289, 278] on button "Submit" at bounding box center [236, 285] width 181 height 24
